Goal: Transaction & Acquisition: Purchase product/service

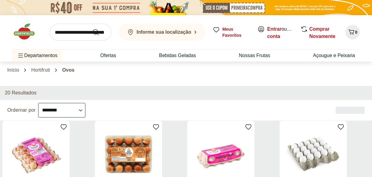
select select "**********"
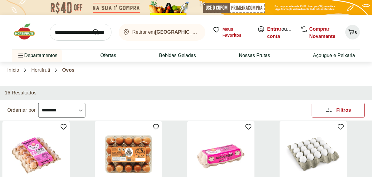
click at [25, 34] on img at bounding box center [27, 31] width 30 height 18
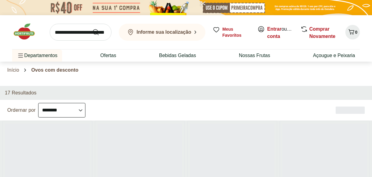
select select "**********"
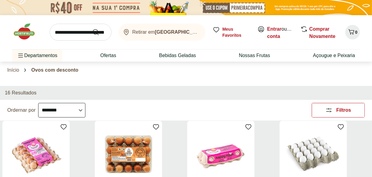
click at [29, 32] on img at bounding box center [27, 31] width 30 height 18
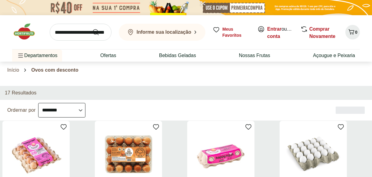
select select "**********"
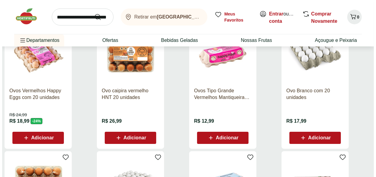
scroll to position [104, 0]
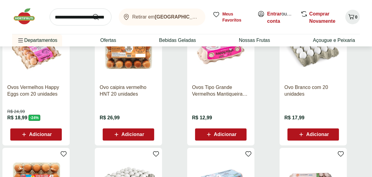
click at [45, 136] on span "Adicionar" at bounding box center [35, 134] width 31 height 7
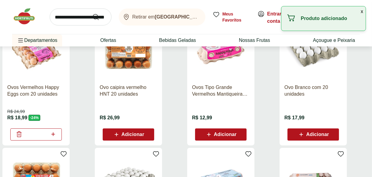
click at [128, 132] on span "Adicionar" at bounding box center [132, 134] width 23 height 5
click at [213, 132] on span "Adicionar" at bounding box center [220, 134] width 31 height 7
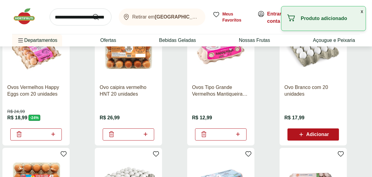
click at [304, 131] on icon at bounding box center [301, 134] width 8 height 7
click at [361, 14] on button "x" at bounding box center [361, 11] width 7 height 10
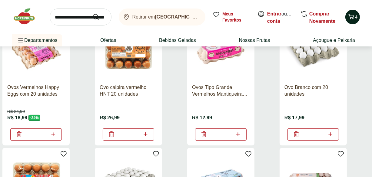
click at [352, 17] on icon "Carrinho" at bounding box center [352, 16] width 6 height 5
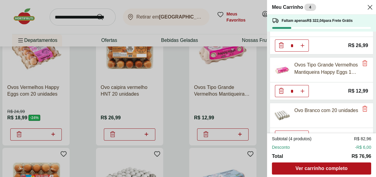
scroll to position [82, 0]
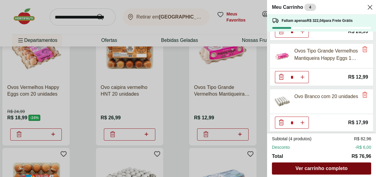
click at [331, 170] on span "Ver carrinho completo" at bounding box center [322, 168] width 52 height 5
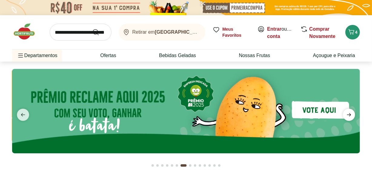
click at [348, 117] on icon "next" at bounding box center [348, 114] width 7 height 7
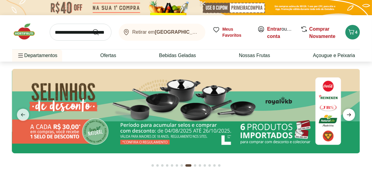
click at [348, 117] on icon "next" at bounding box center [348, 114] width 7 height 7
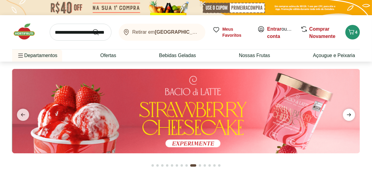
click at [348, 117] on icon "next" at bounding box center [348, 114] width 7 height 7
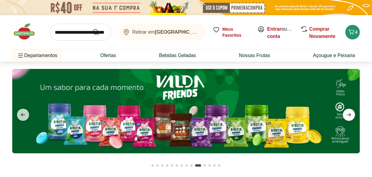
click at [348, 117] on icon "next" at bounding box center [348, 114] width 7 height 7
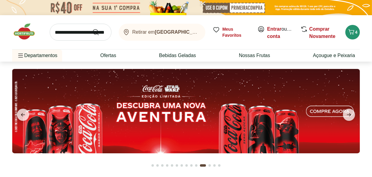
click at [154, 164] on button "Go to page 1 from fs-carousel" at bounding box center [152, 165] width 5 height 15
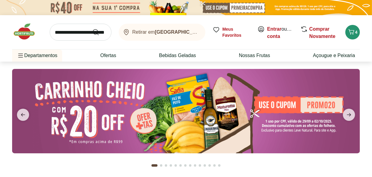
click at [22, 28] on img at bounding box center [27, 31] width 30 height 18
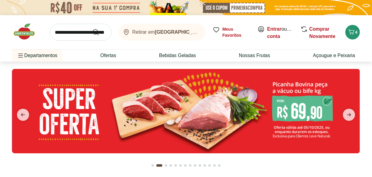
click at [29, 31] on img at bounding box center [27, 31] width 30 height 18
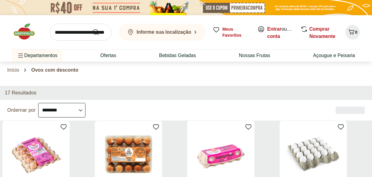
select select "**********"
